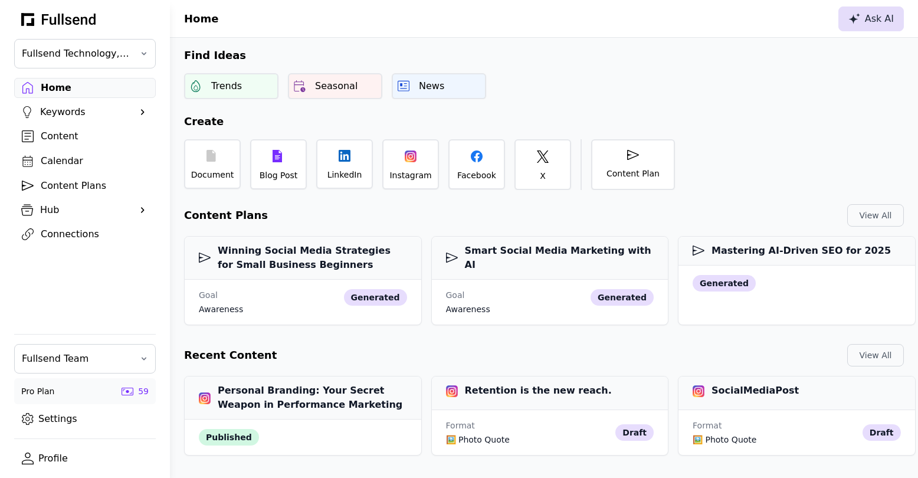
click at [862, 25] on div "Ask AI" at bounding box center [870, 19] width 45 height 14
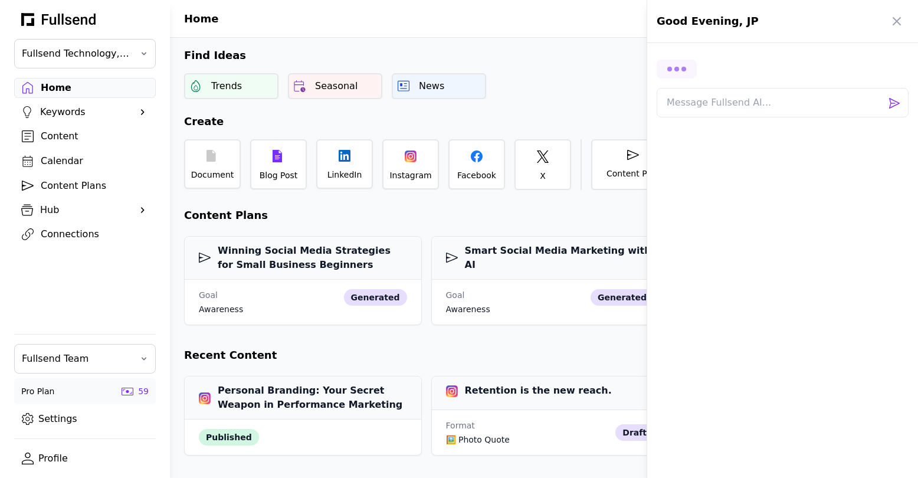
click at [713, 60] on div at bounding box center [783, 69] width 252 height 19
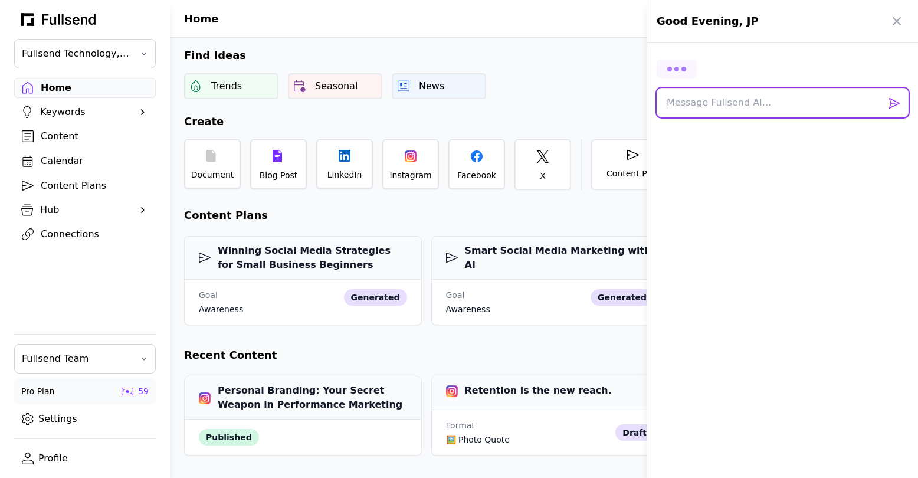
click at [714, 106] on textarea at bounding box center [783, 102] width 252 height 29
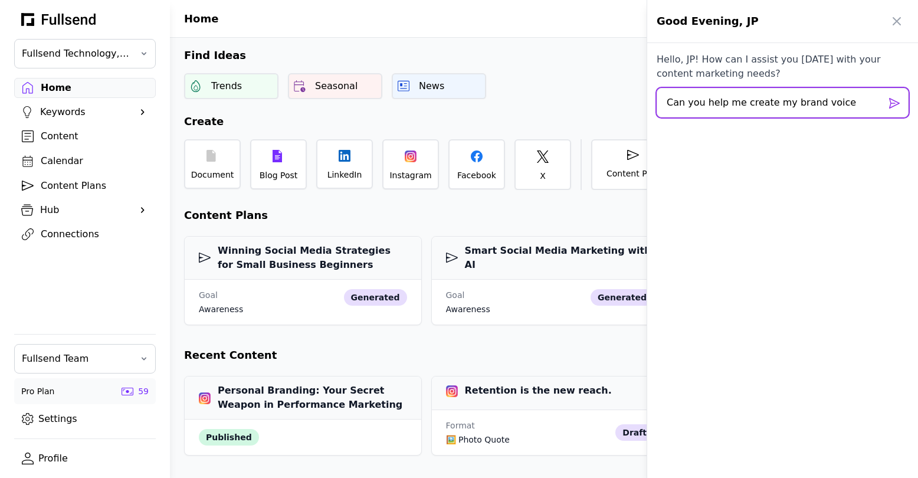
type textarea "Can you help me create my brand voice?"
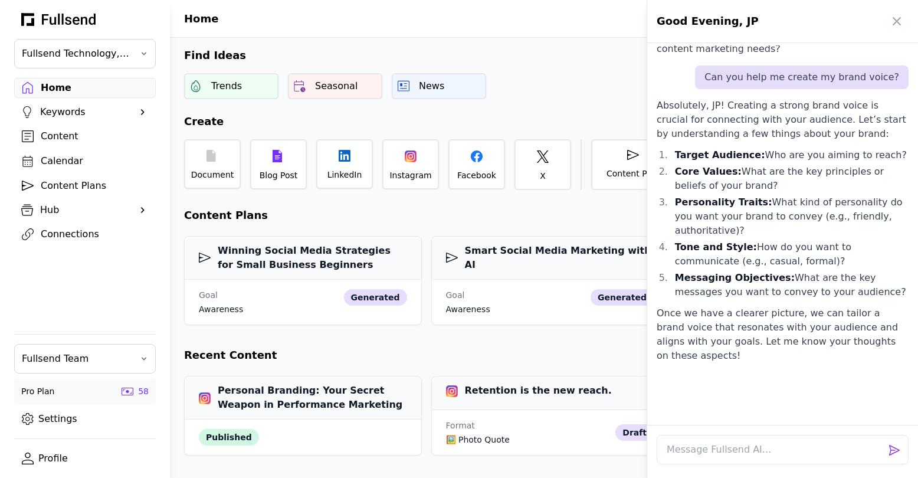
scroll to position [38, 0]
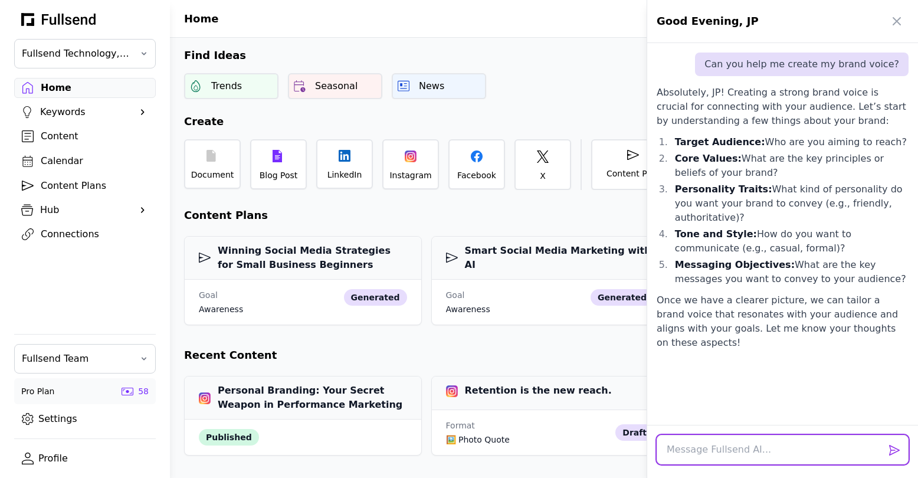
type textarea "q"
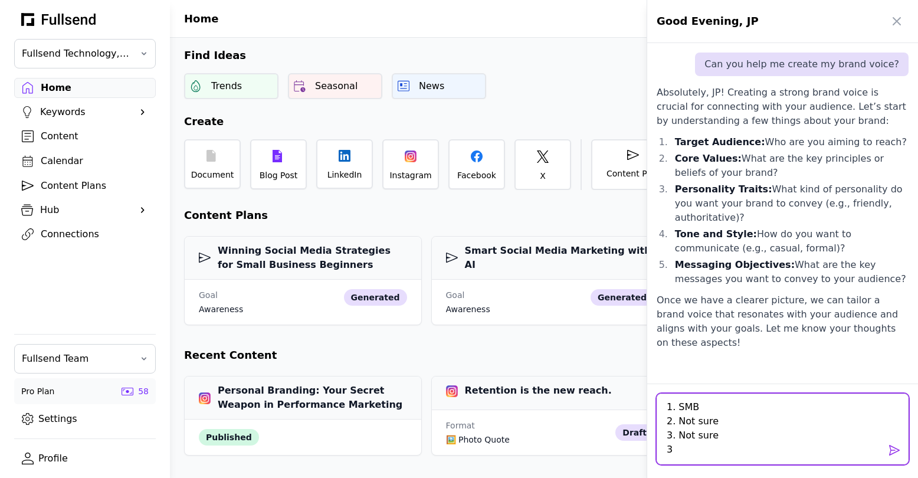
scroll to position [0, 0]
drag, startPoint x: 721, startPoint y: 420, endPoint x: 648, endPoint y: 420, distance: 73.1
click at [648, 420] on div "1. SMB 2. Not sure 3. Not sure 4" at bounding box center [782, 423] width 271 height 110
click at [677, 436] on textarea "1. SMB 2. Not sure 3. Not sure 4" at bounding box center [783, 421] width 252 height 86
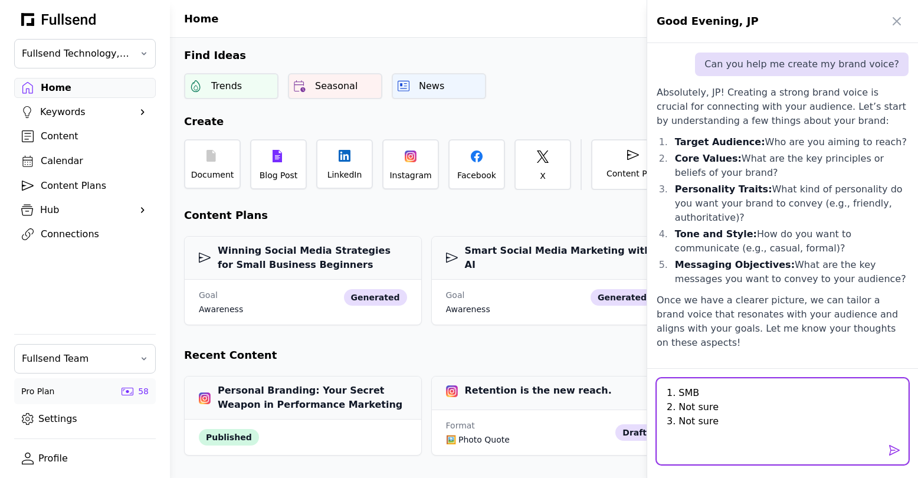
paste textarea "3. Not sure"
click at [671, 441] on textarea "1. SMB 2. Not sure 3. Not sure 3. Not sure 3. Not sure" at bounding box center [783, 421] width 252 height 86
click at [672, 450] on textarea "1. SMB 2. Not sure 3. Not sure 4. Not sure 3. Not sure" at bounding box center [783, 421] width 252 height 86
type textarea "1. SMB 2. Not sure 3. Not sure 4. Not sure 5. Not sure"
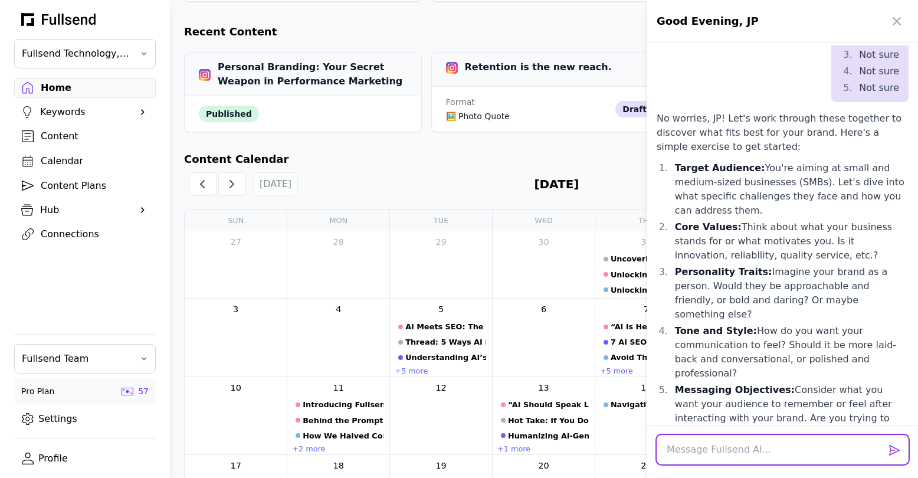
scroll to position [387, 0]
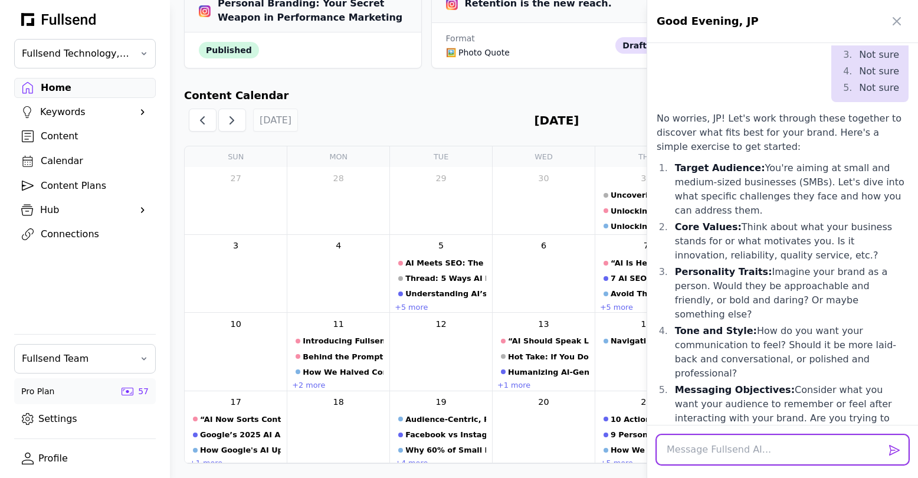
click at [717, 454] on textarea at bounding box center [783, 449] width 252 height 29
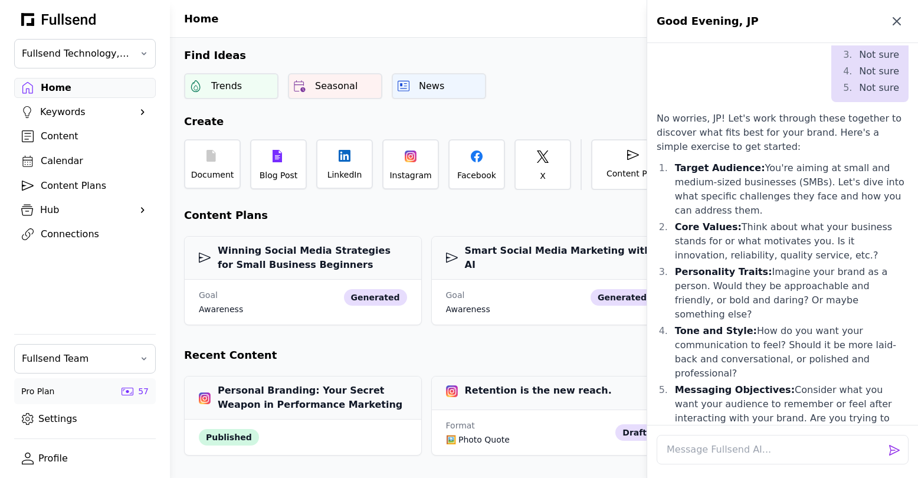
click at [893, 16] on icon "button" at bounding box center [897, 21] width 14 height 14
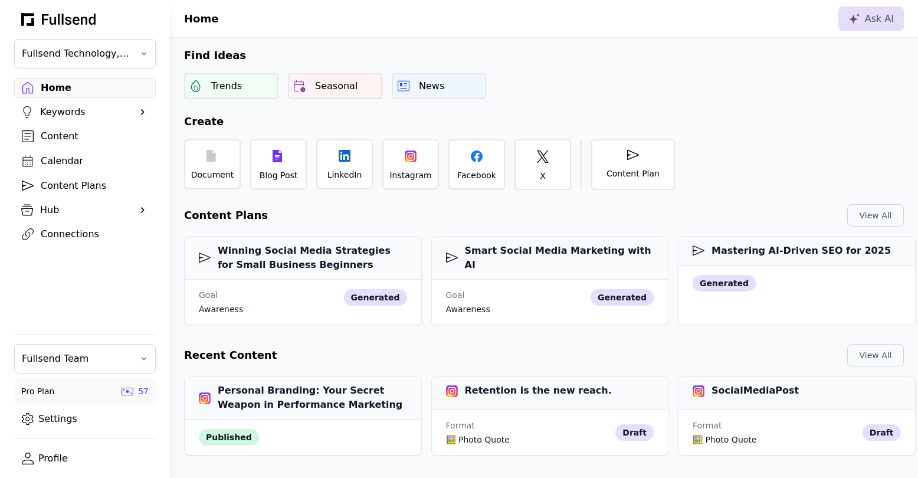
click at [57, 209] on div "Hub" at bounding box center [85, 210] width 90 height 14
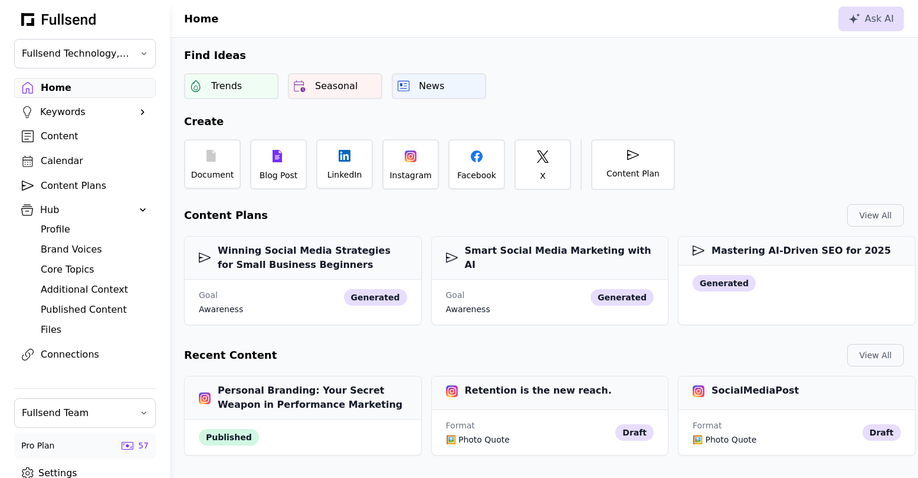
click at [51, 224] on div "Profile" at bounding box center [94, 229] width 107 height 14
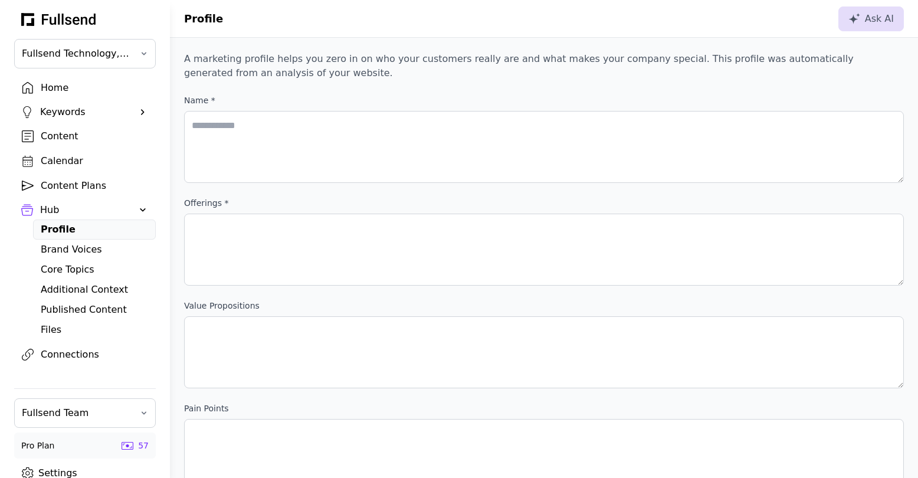
click at [47, 209] on div "Hub" at bounding box center [85, 210] width 90 height 14
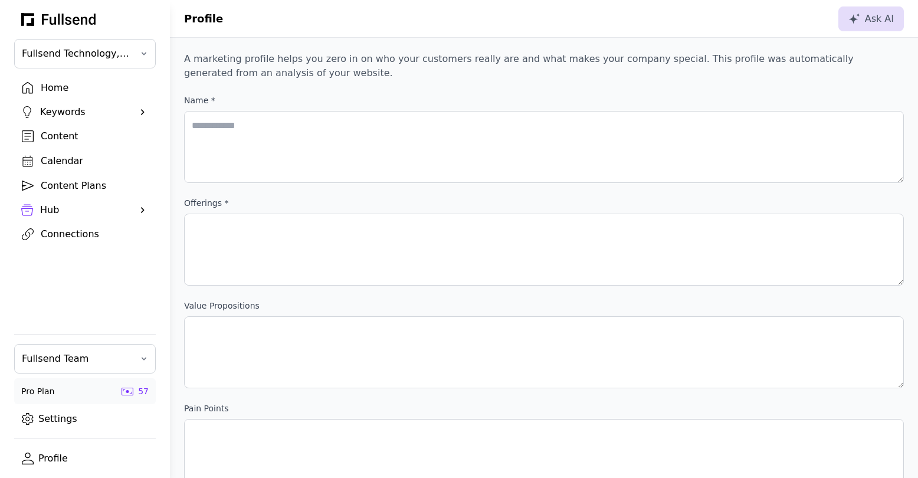
click at [47, 209] on div "Hub" at bounding box center [85, 210] width 90 height 14
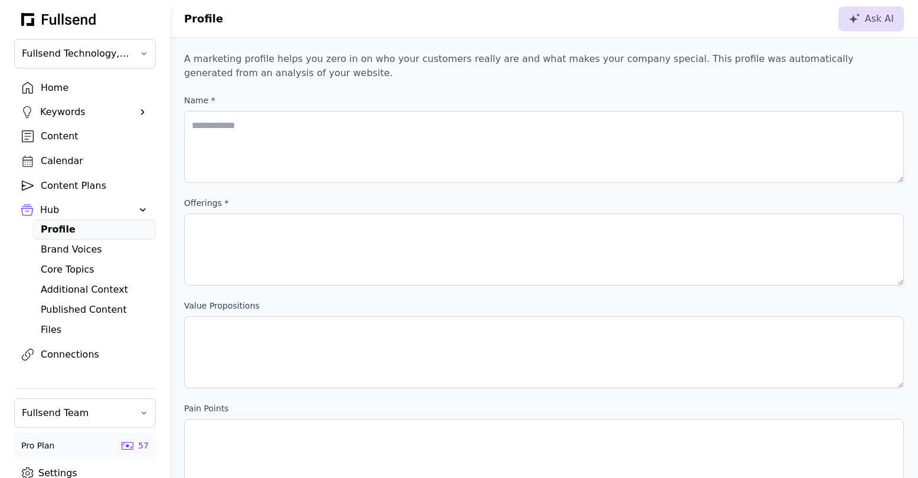
click at [56, 84] on div "Home" at bounding box center [94, 88] width 107 height 14
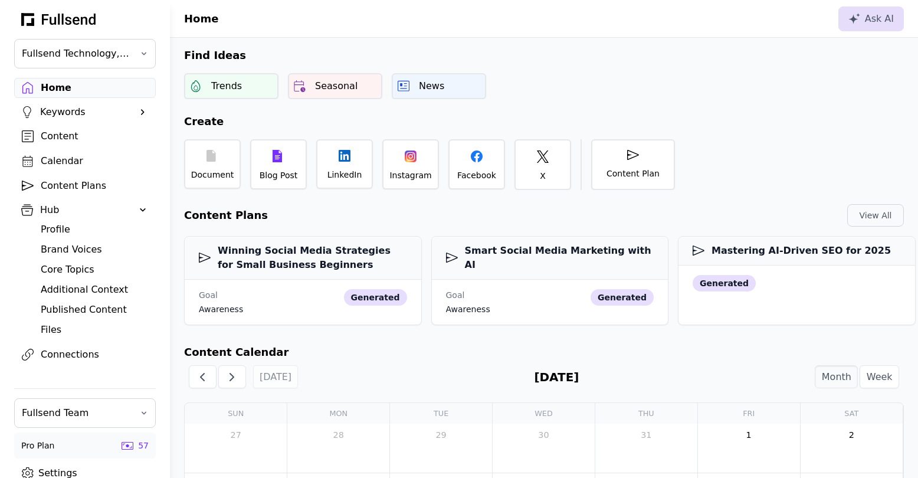
click at [753, 130] on div "Document Blog Post LinkedIn Instagram Facebook X Content Plan" at bounding box center [544, 160] width 748 height 60
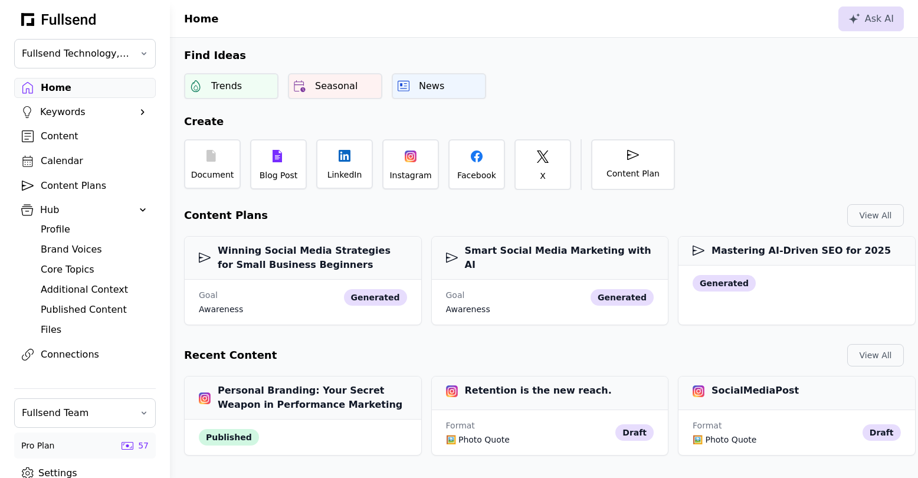
click at [145, 207] on span at bounding box center [143, 210] width 12 height 12
